Goal: Check status: Check status

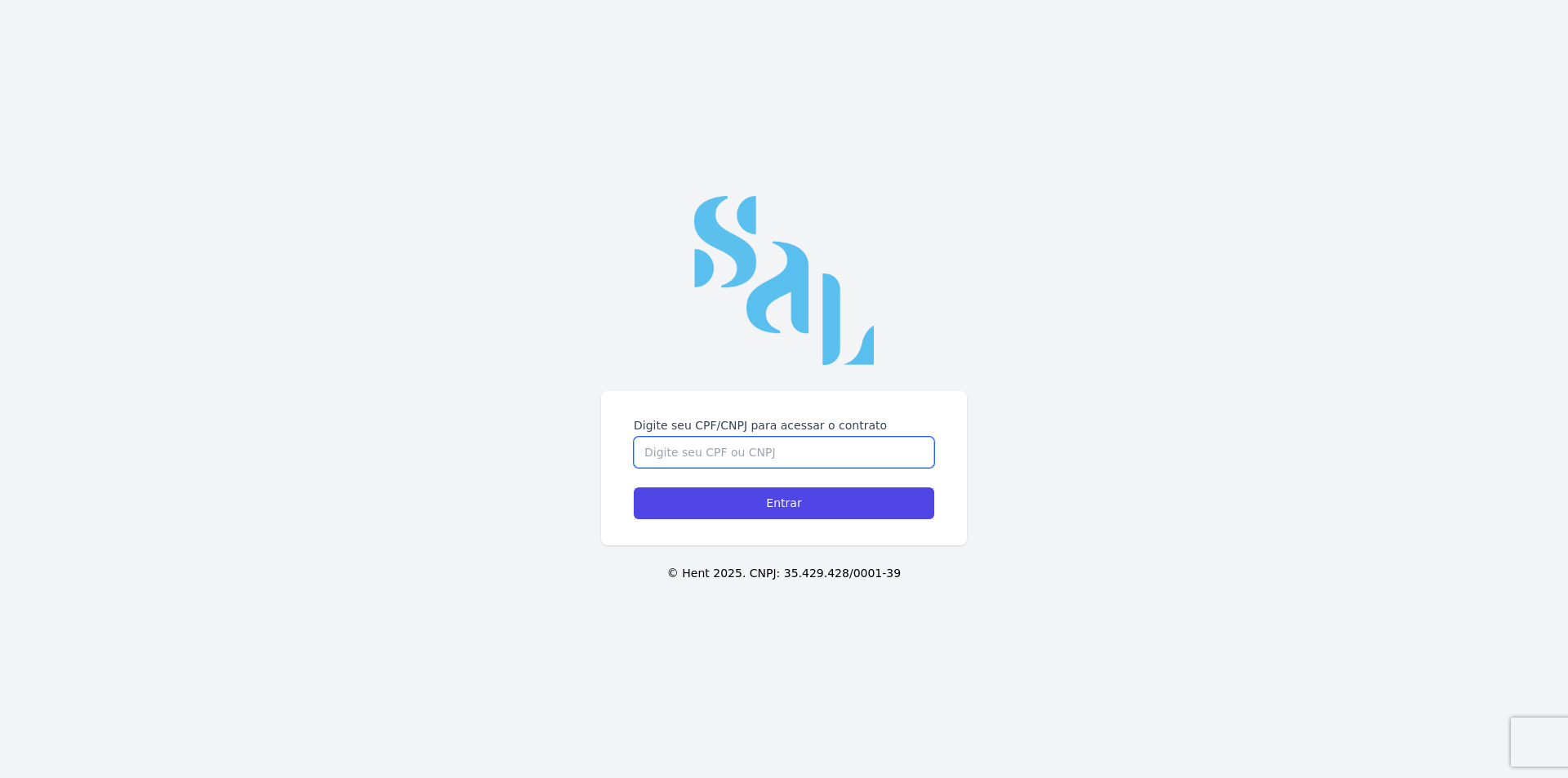
click at [796, 445] on input "Digite seu CPF/CNPJ para acessar o contrato" at bounding box center [784, 452] width 301 height 31
type input "07456962790"
click at [634, 487] on input "Entrar" at bounding box center [784, 503] width 301 height 32
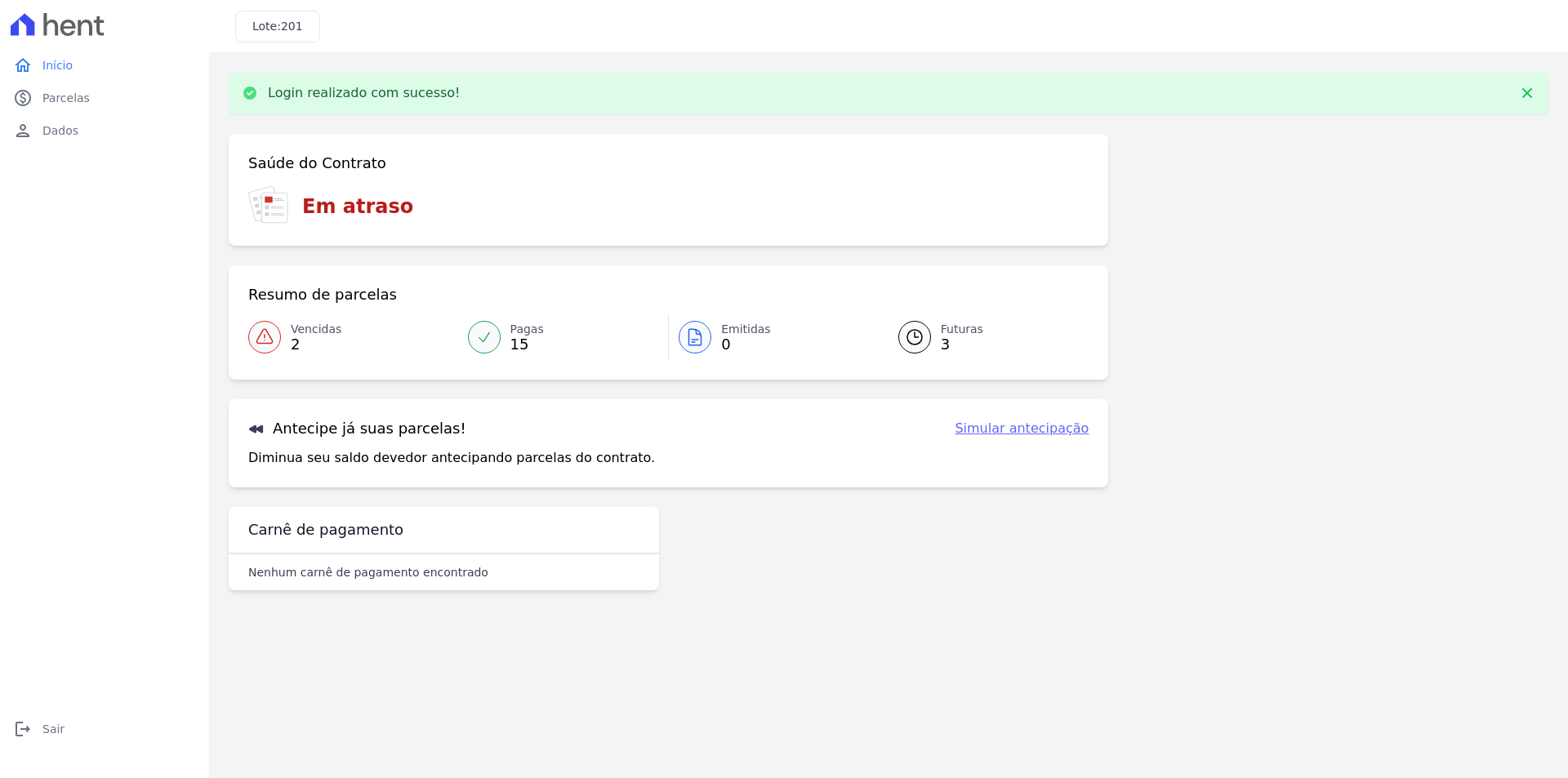
click at [302, 328] on span "Vencidas" at bounding box center [316, 329] width 50 height 17
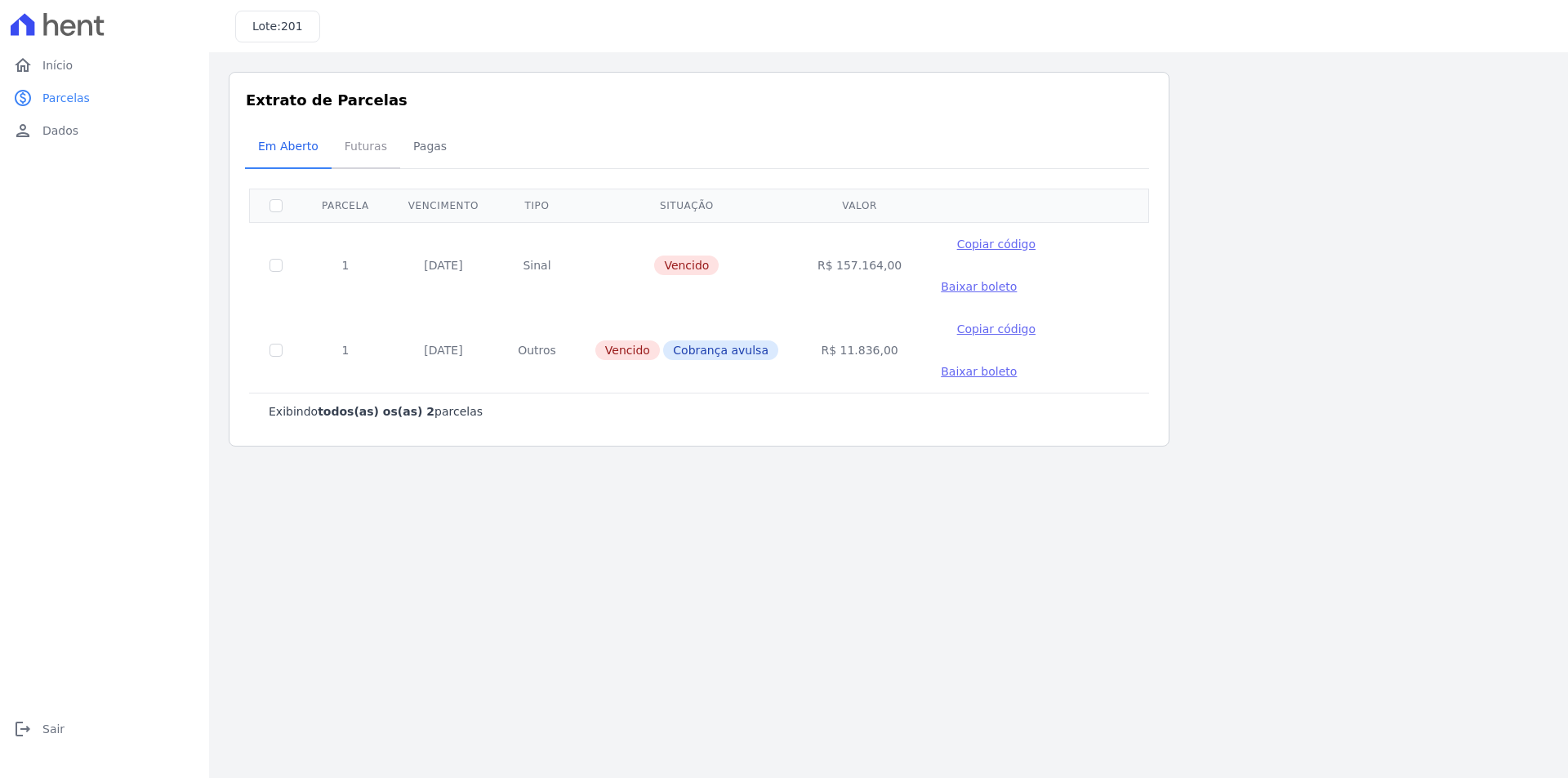
click at [369, 142] on span "Futuras" at bounding box center [366, 147] width 62 height 33
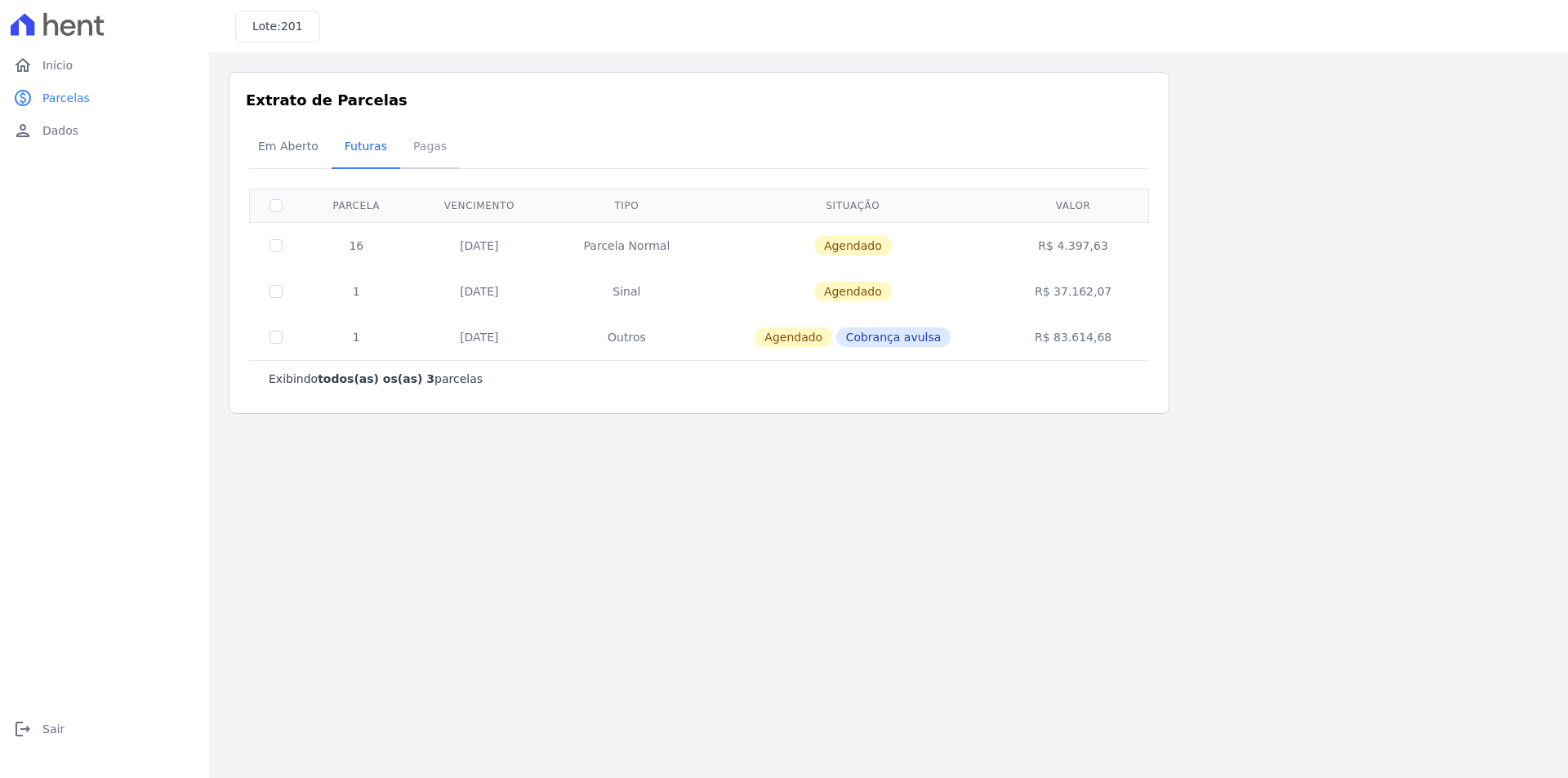
click at [424, 157] on span "Pagas" at bounding box center [430, 147] width 53 height 33
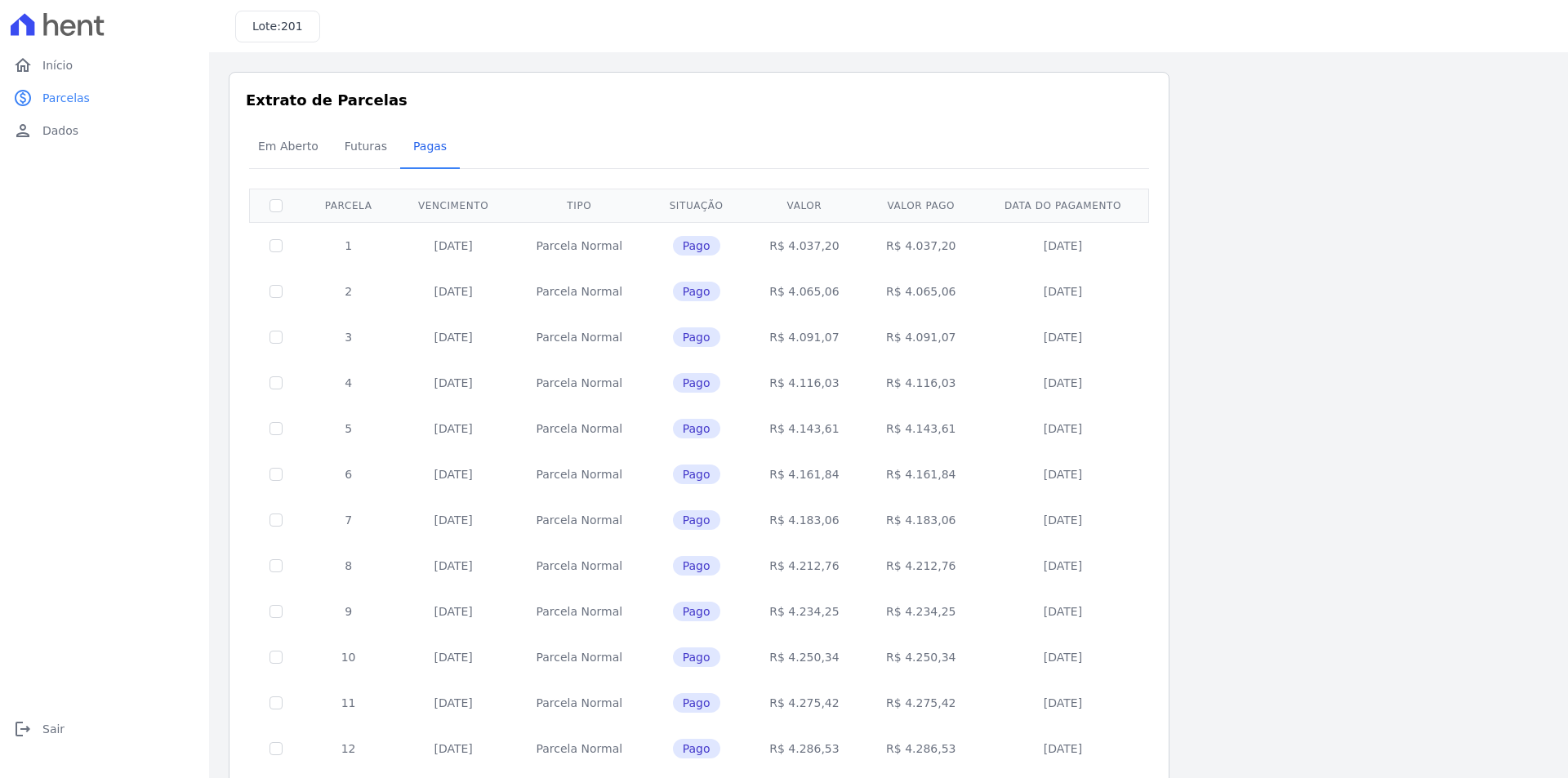
drag, startPoint x: 1554, startPoint y: 158, endPoint x: 1567, endPoint y: 420, distance: 262.3
click at [1567, 420] on main "Listagem de parcelas Baixar PDF Extrato de Parcelas Em [GEOGRAPHIC_DATA] Futura…" at bounding box center [888, 415] width 1359 height 726
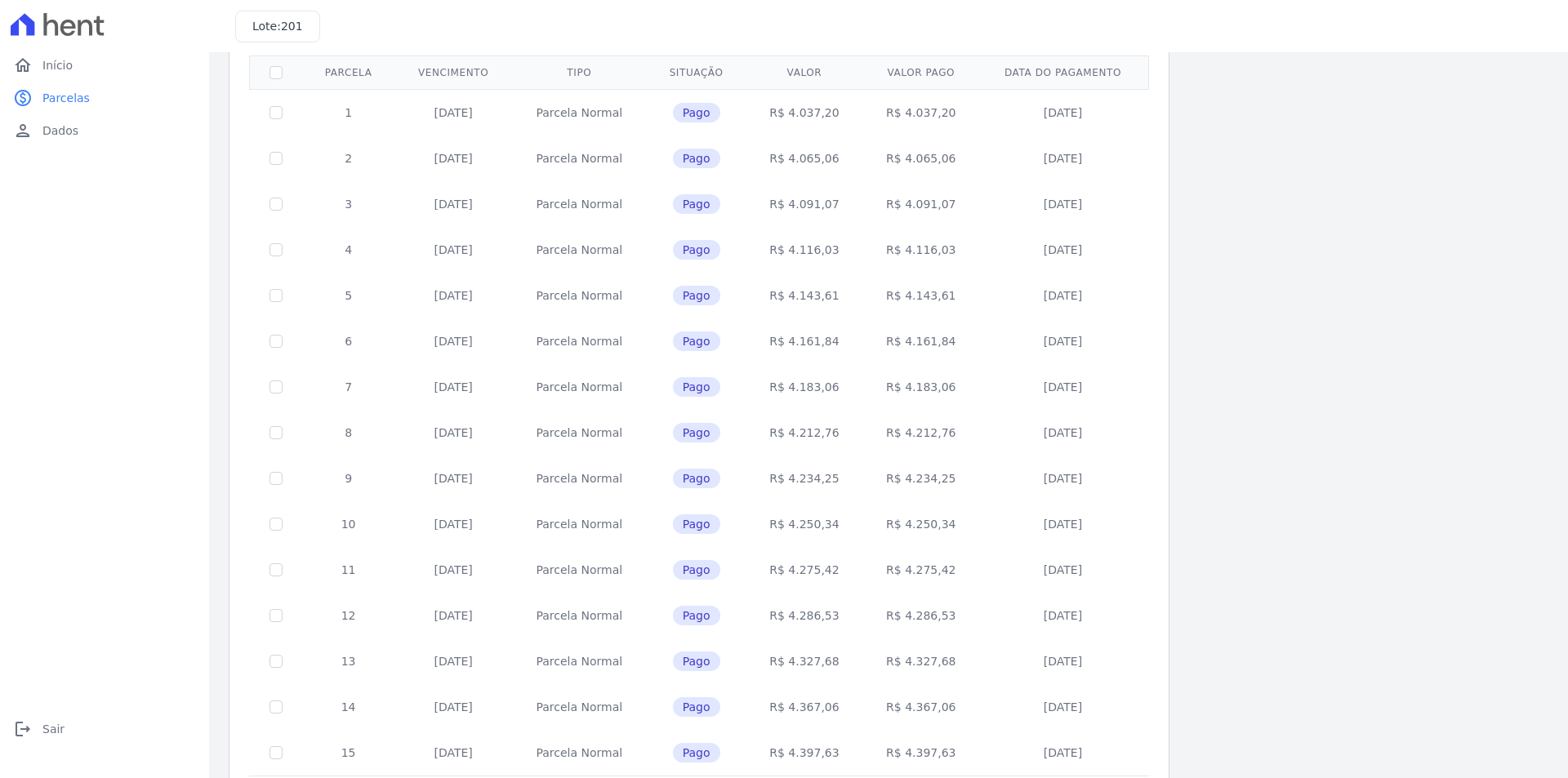
scroll to position [205, 0]
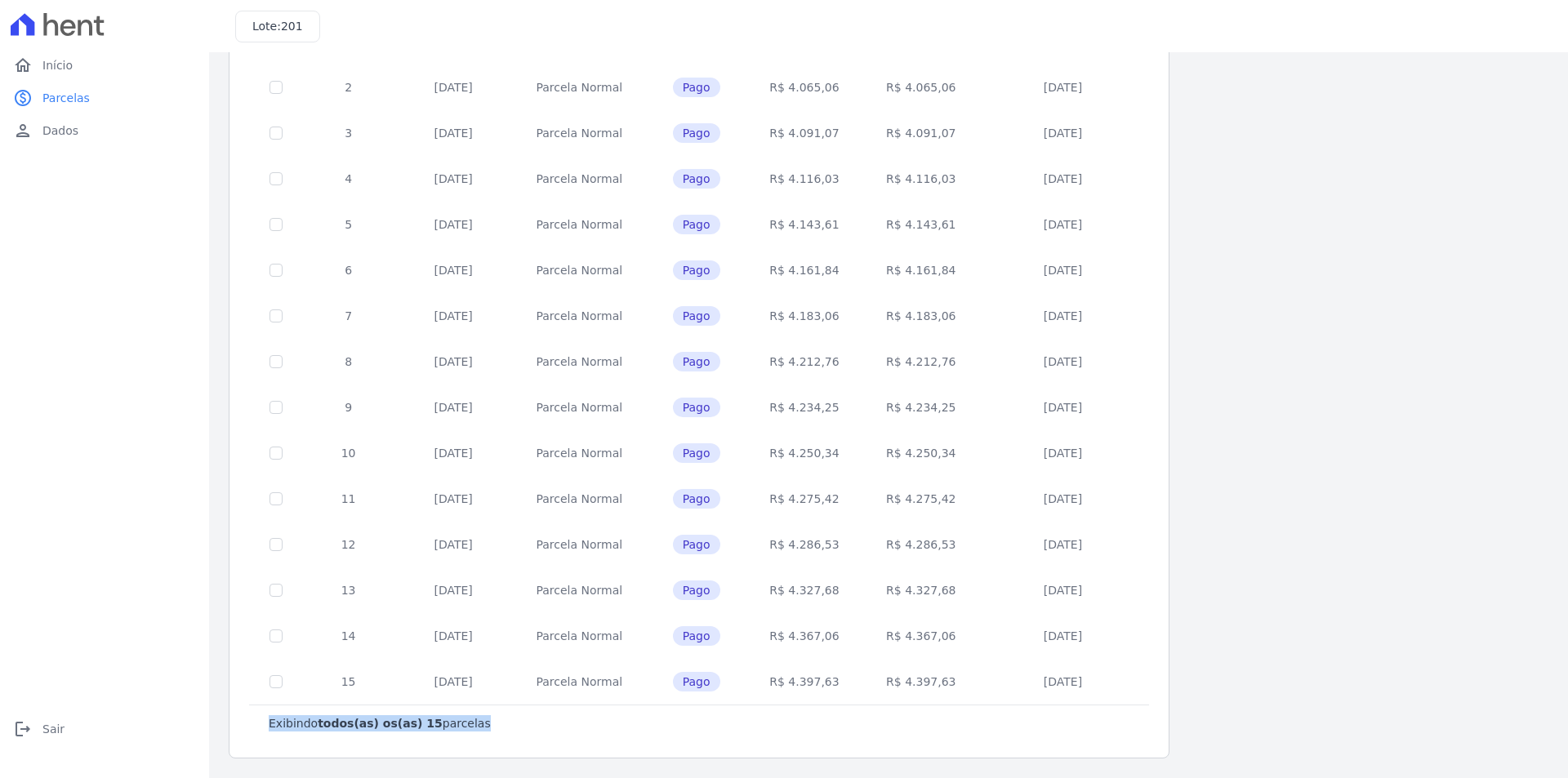
copy div "0 selecionada(s) Exibindo todos(as) os(as) 15 parcelas"
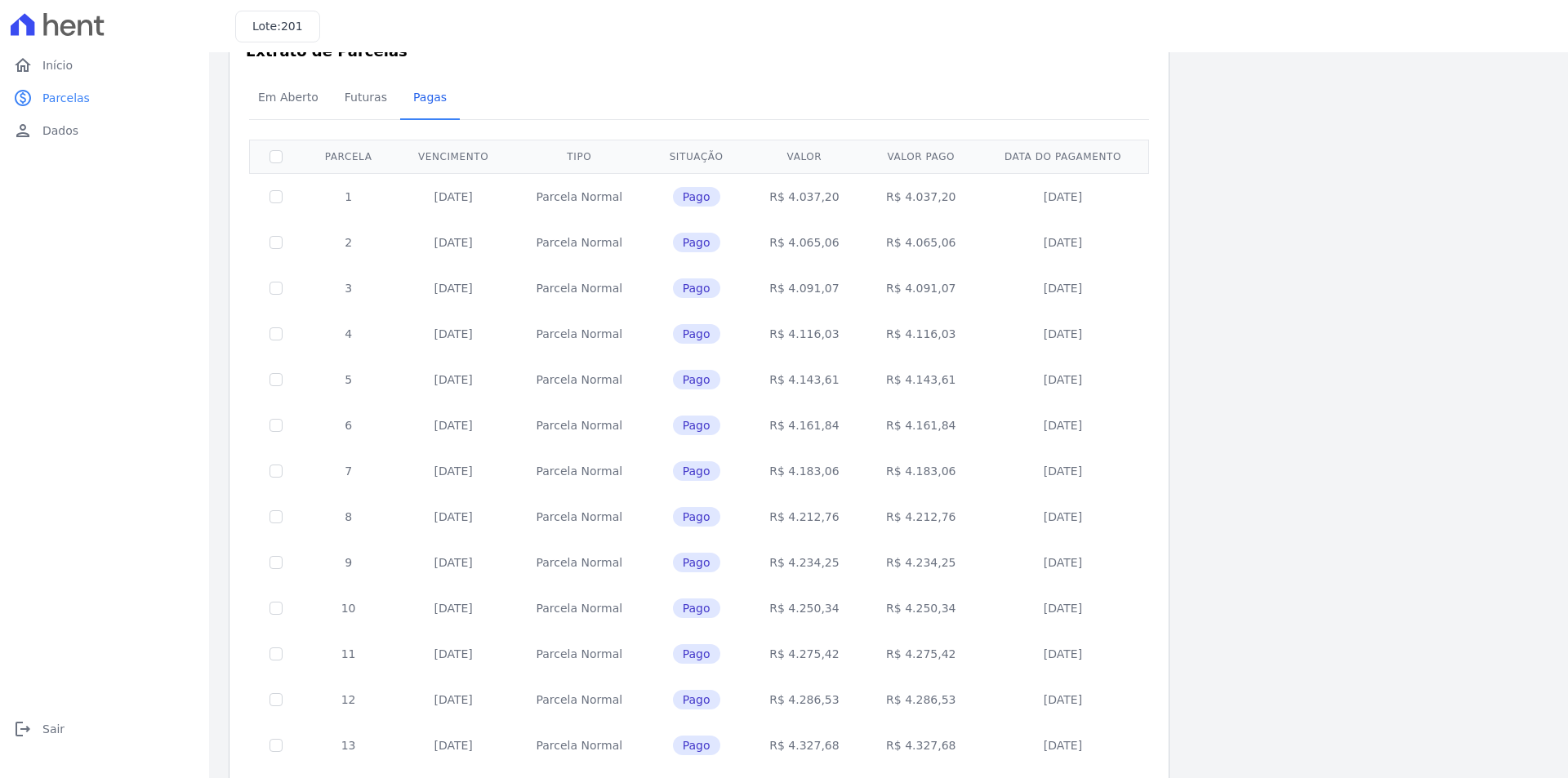
scroll to position [0, 0]
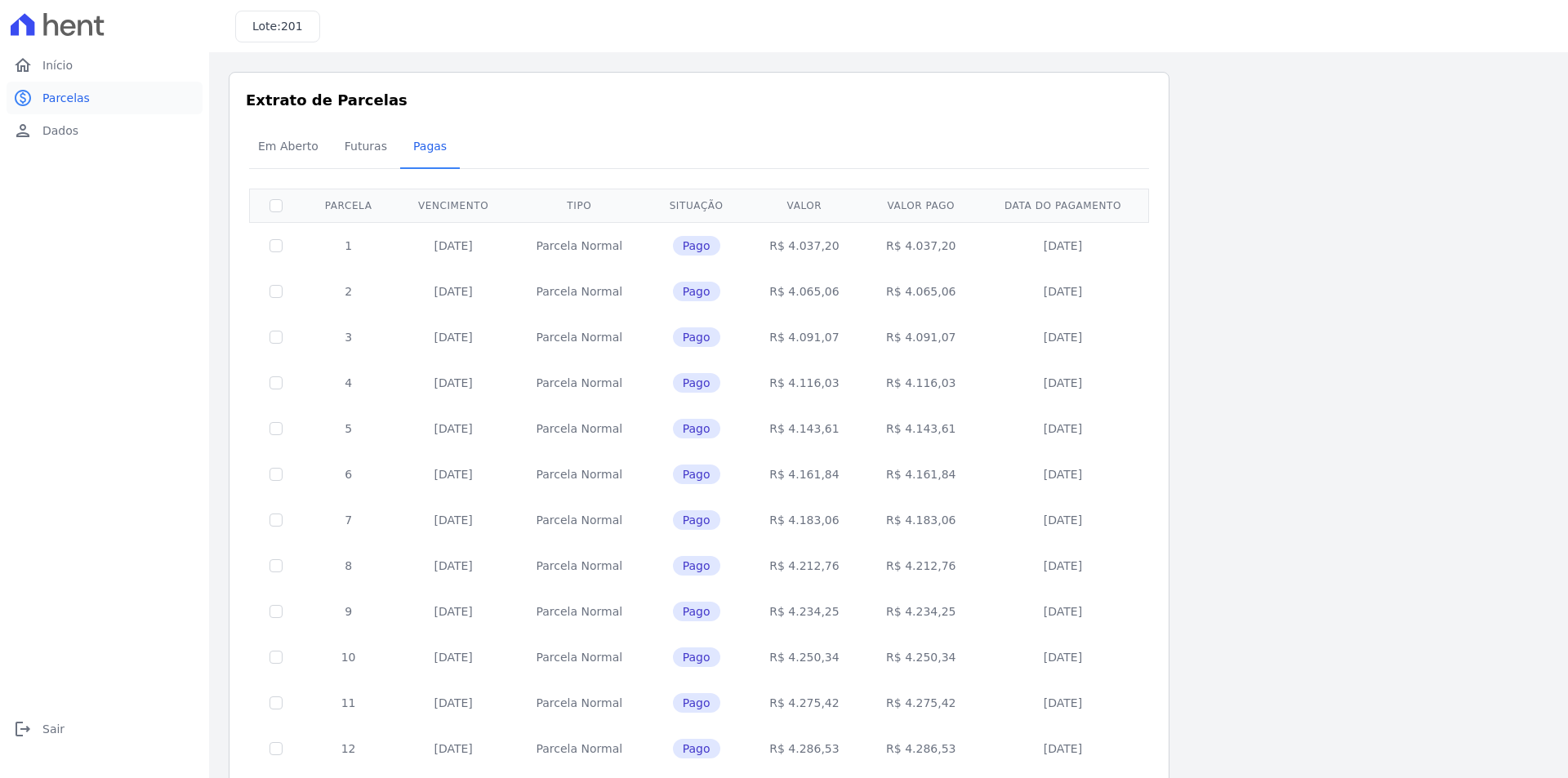
click at [71, 100] on span "Parcelas" at bounding box center [66, 98] width 48 height 17
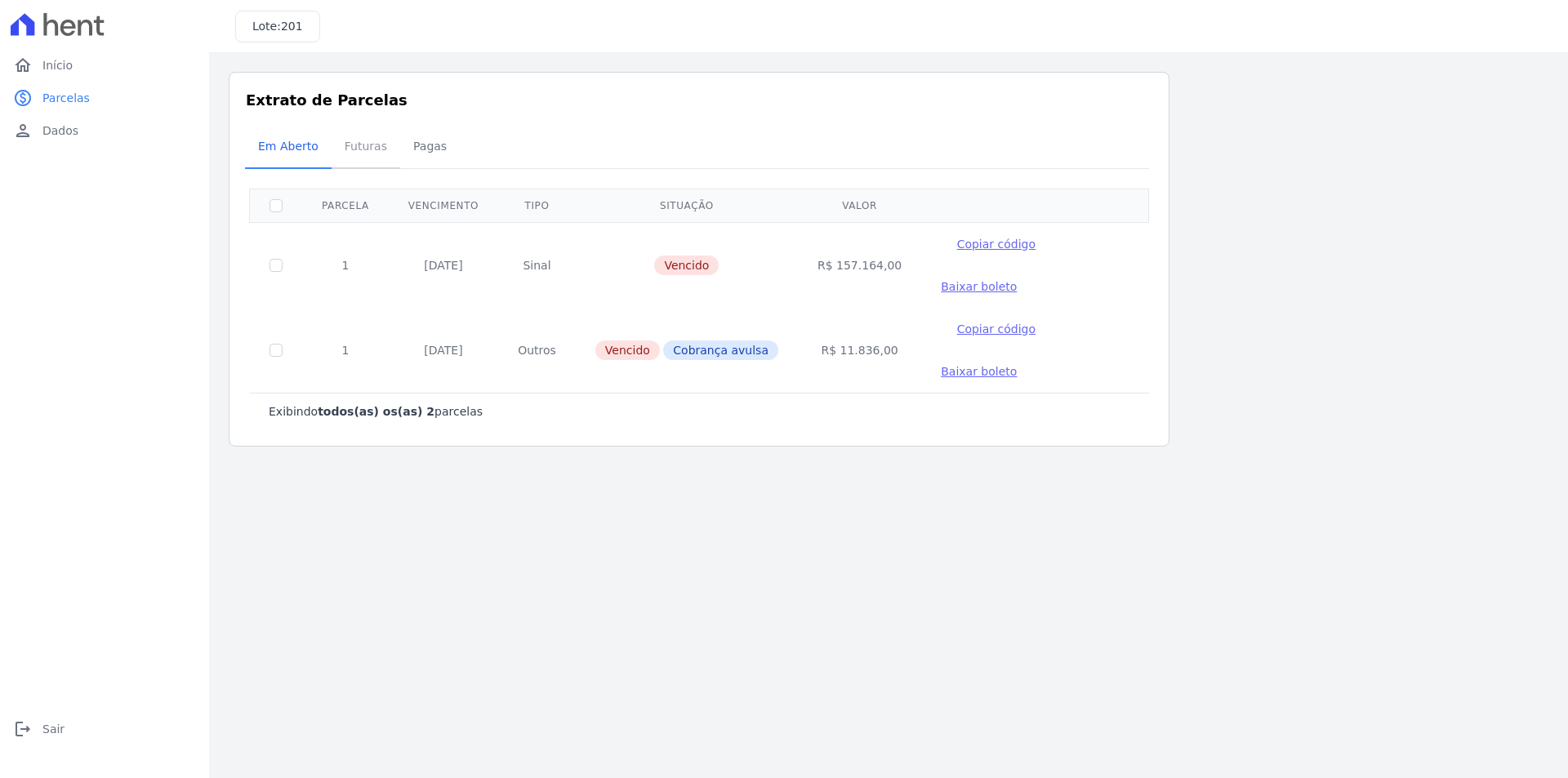
click at [375, 145] on span "Futuras" at bounding box center [366, 147] width 62 height 33
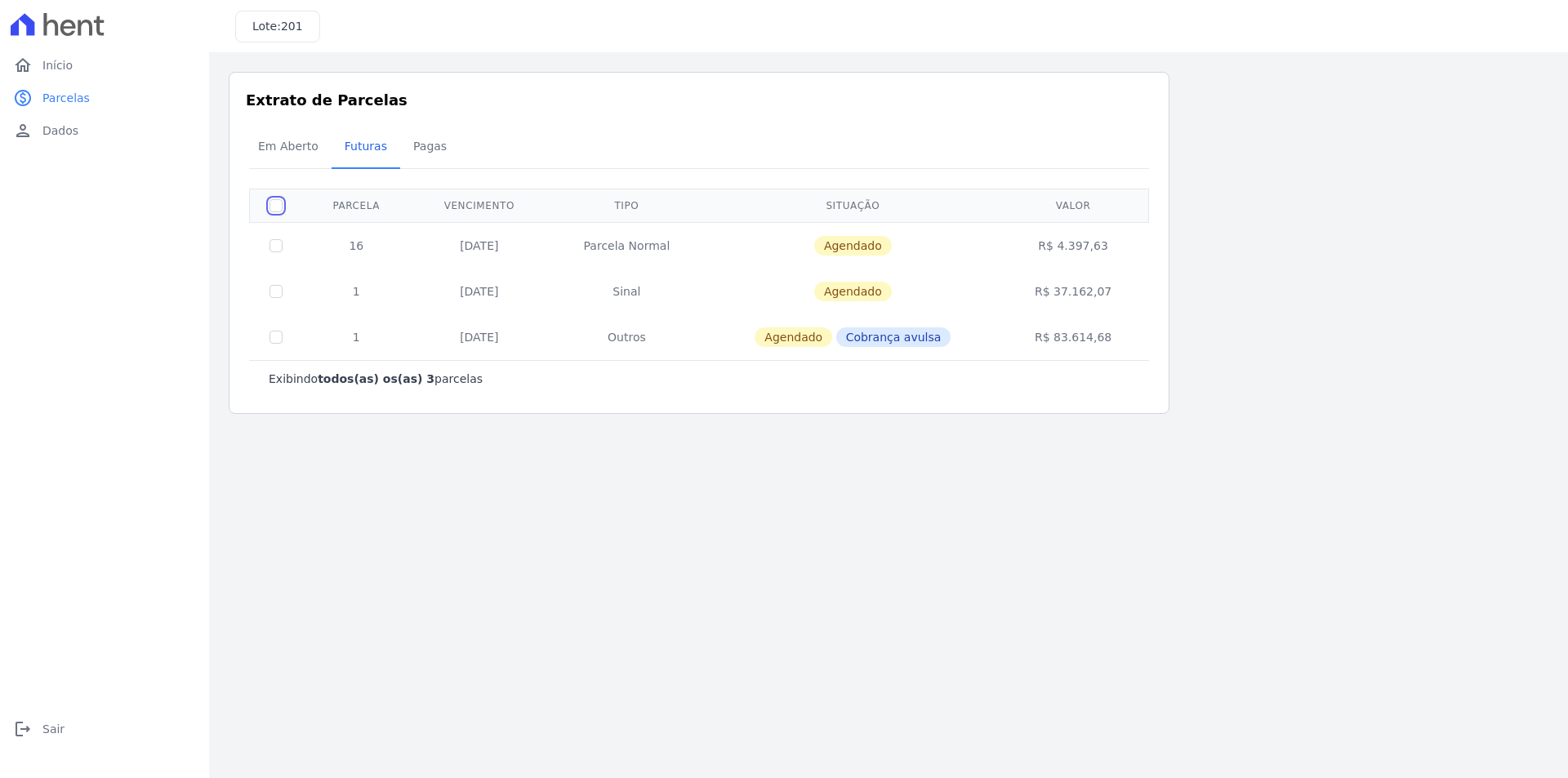
click at [275, 205] on input "checkbox" at bounding box center [276, 206] width 13 height 13
checkbox input "true"
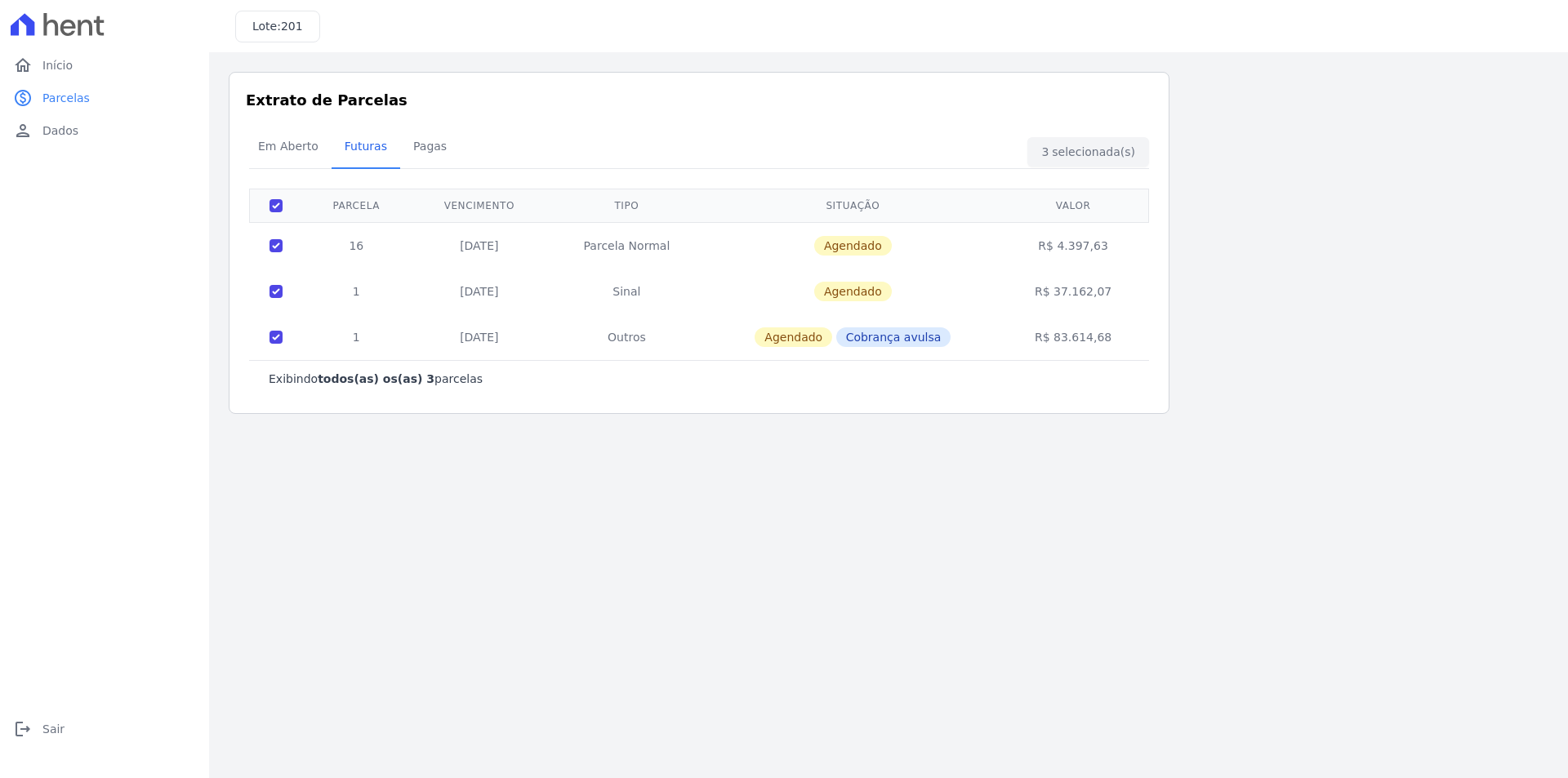
drag, startPoint x: 1140, startPoint y: 361, endPoint x: 1150, endPoint y: 353, distance: 12.8
click at [1150, 353] on div "3 selecionada(s) Exibindo todos(as) os(as) 3 parcelas [GEOGRAPHIC_DATA] Vencime…" at bounding box center [699, 287] width 906 height 240
copy div
click at [81, 133] on link "person Dados" at bounding box center [105, 131] width 196 height 33
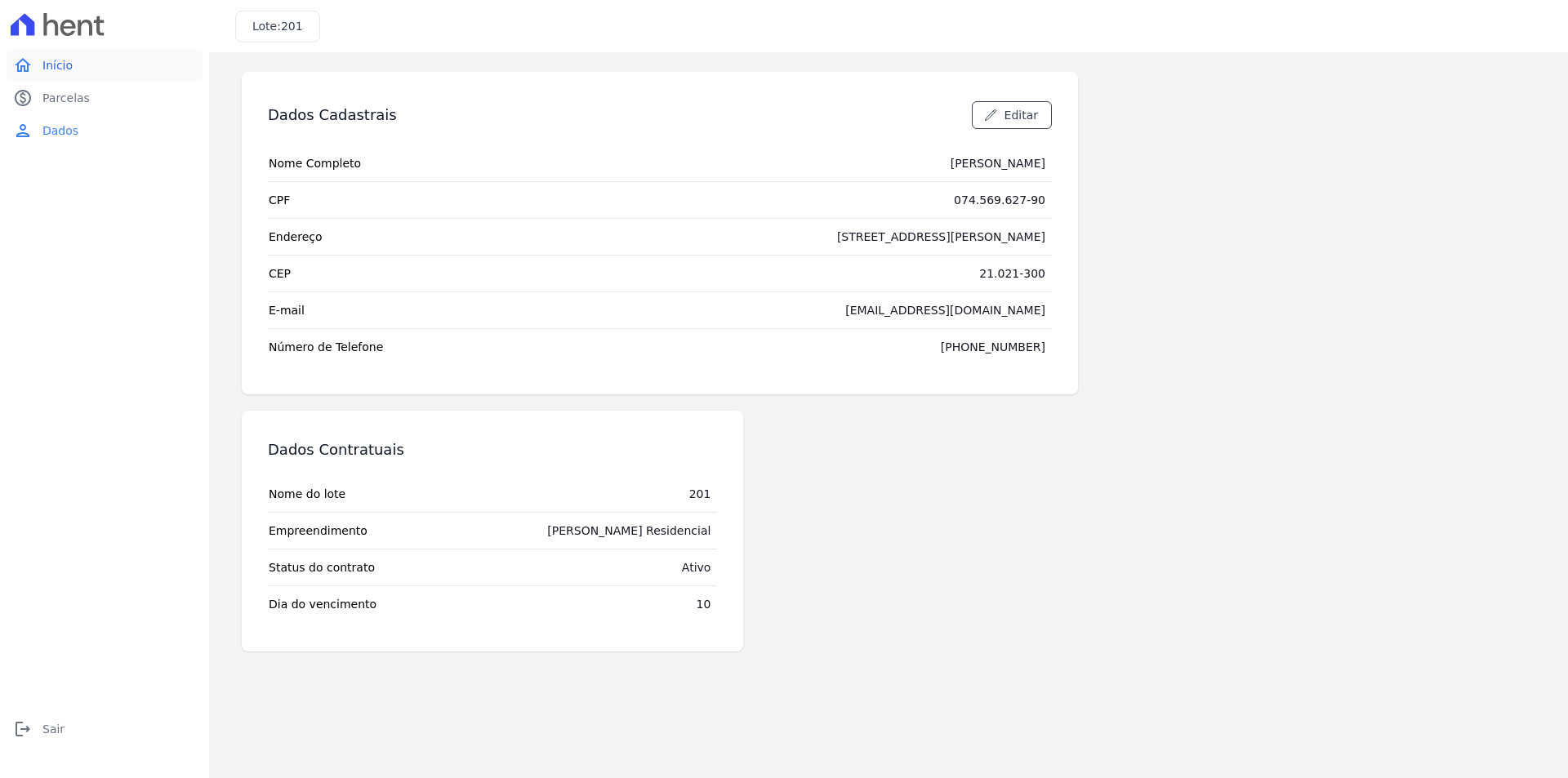
click at [61, 63] on span "Início" at bounding box center [57, 65] width 30 height 17
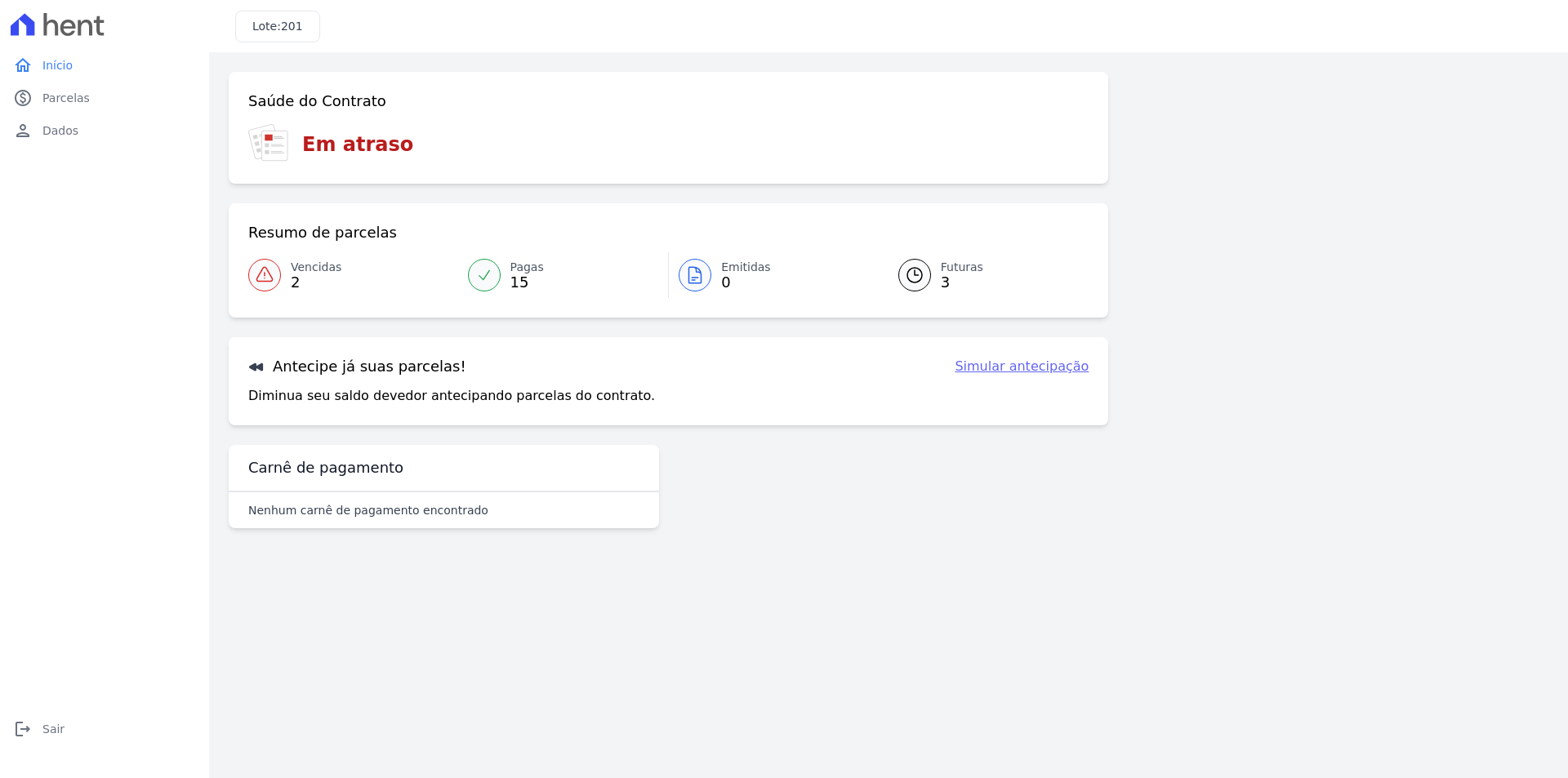
click at [510, 279] on span "15" at bounding box center [527, 283] width 33 height 13
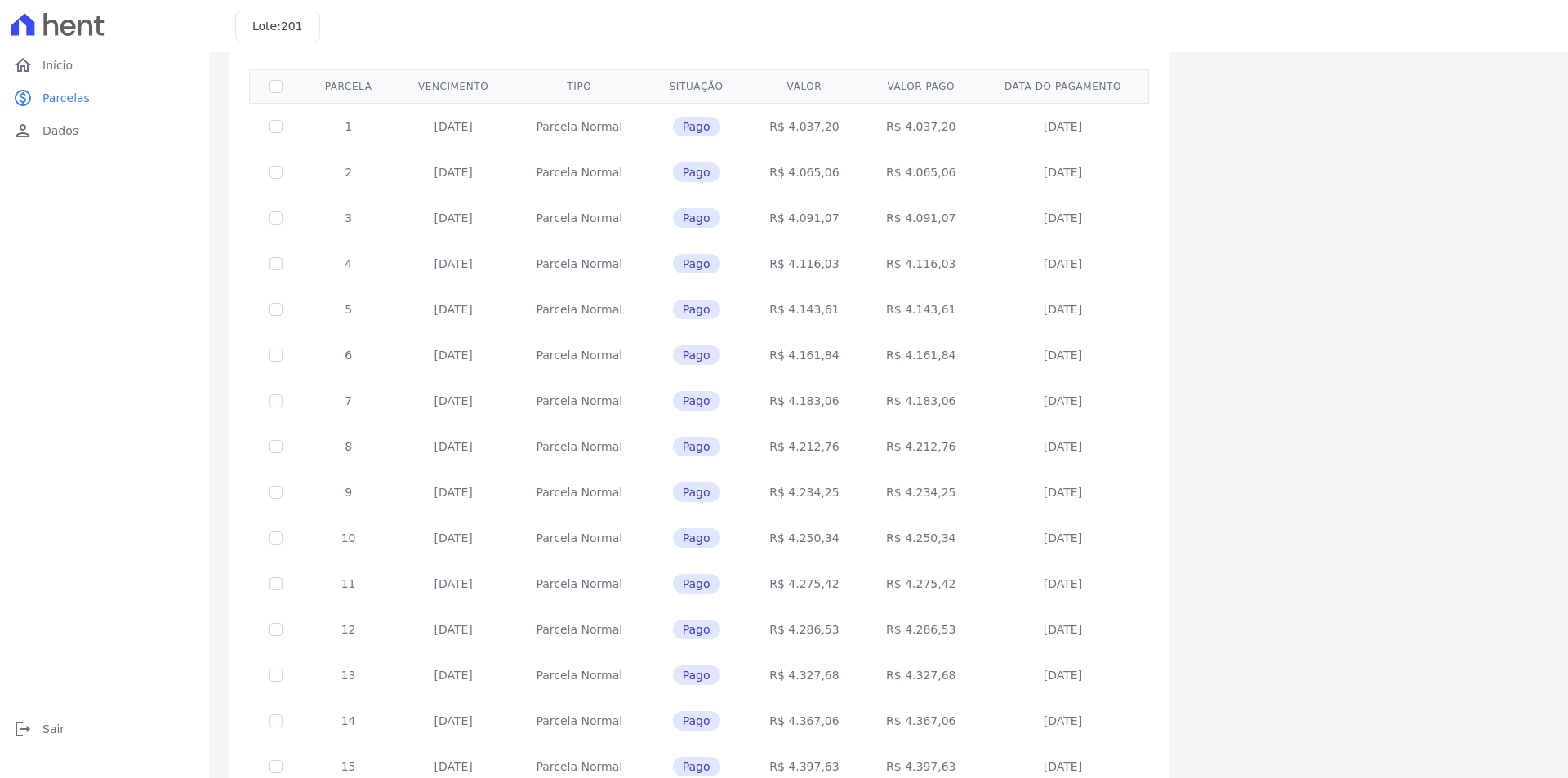
scroll to position [205, 0]
